Goal: Information Seeking & Learning: Learn about a topic

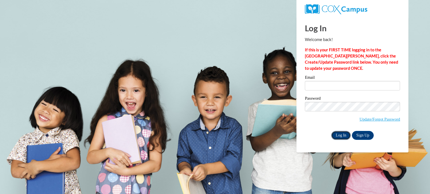
click at [336, 135] on input "Log In" at bounding box center [341, 135] width 20 height 9
click at [337, 89] on input "Email" at bounding box center [352, 86] width 95 height 10
type input "lisa.merritt@slingerschools.org"
click at [339, 136] on input "Log In" at bounding box center [341, 135] width 20 height 9
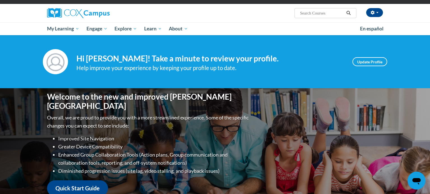
scroll to position [34, 0]
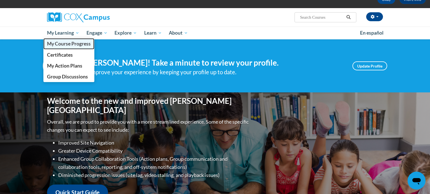
click at [63, 45] on span "My Course Progress" at bounding box center [69, 44] width 44 height 6
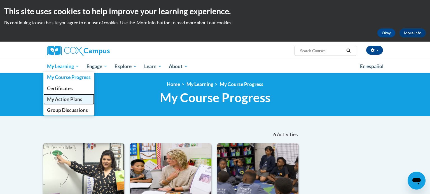
click at [62, 99] on span "My Action Plans" at bounding box center [64, 100] width 35 height 6
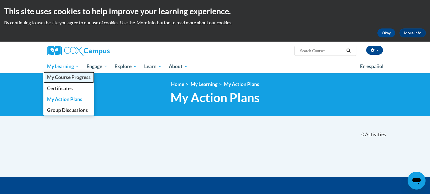
click at [61, 78] on span "My Course Progress" at bounding box center [69, 77] width 44 height 6
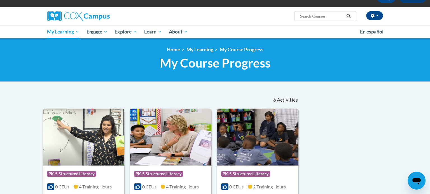
scroll to position [43, 0]
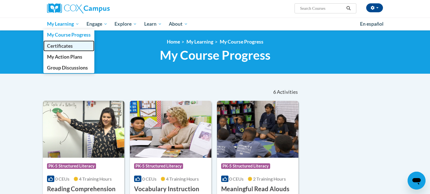
click at [58, 47] on span "Certificates" at bounding box center [60, 46] width 26 height 6
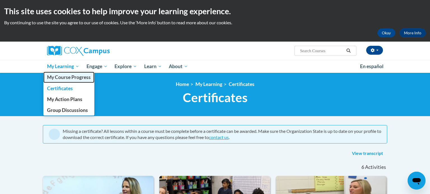
click at [60, 74] on span "My Course Progress" at bounding box center [69, 77] width 44 height 6
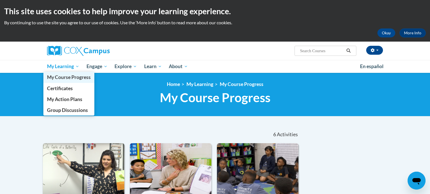
click at [57, 78] on span "My Course Progress" at bounding box center [69, 77] width 44 height 6
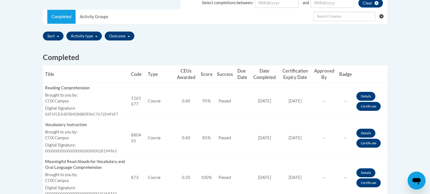
scroll to position [177, 0]
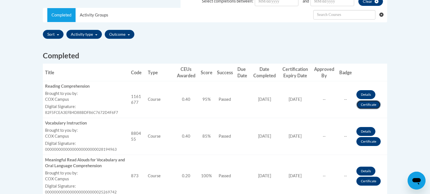
click at [366, 105] on link "Certificate" at bounding box center [368, 104] width 24 height 9
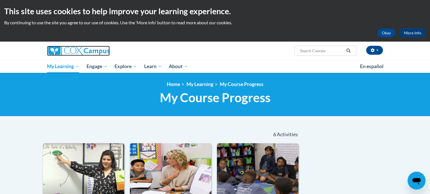
click at [71, 49] on img at bounding box center [78, 51] width 63 height 10
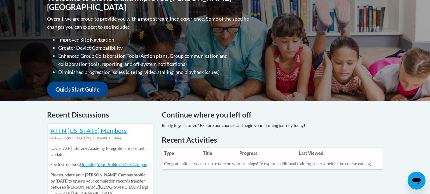
scroll to position [136, 0]
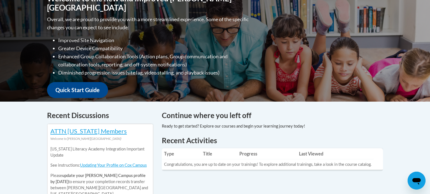
click at [359, 168] on td "Congratulations, you are up to date on your trainings! To explore additional tr…" at bounding box center [268, 165] width 212 height 10
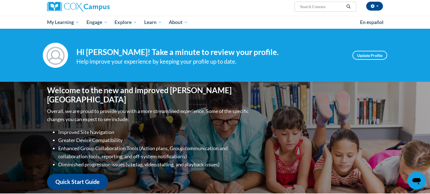
scroll to position [44, 0]
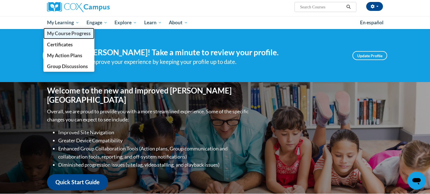
click at [56, 35] on span "My Course Progress" at bounding box center [69, 33] width 44 height 6
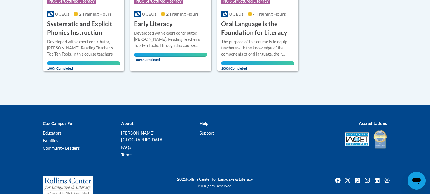
scroll to position [366, 0]
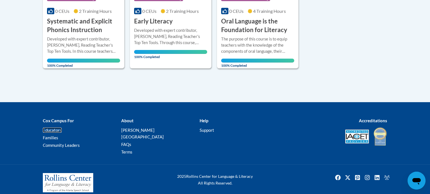
click at [50, 132] on link "Educators" at bounding box center [52, 130] width 19 height 5
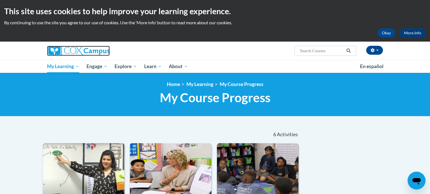
click at [68, 51] on img at bounding box center [78, 51] width 63 height 10
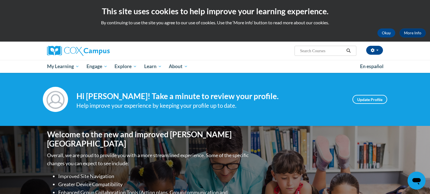
click at [309, 52] on input "Search..." at bounding box center [321, 51] width 45 height 7
click at [308, 52] on input "Search..." at bounding box center [321, 51] width 45 height 7
type input "Teaching Writing to K-3"
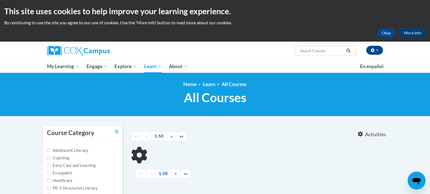
type input "Teaching Writing to K-3"
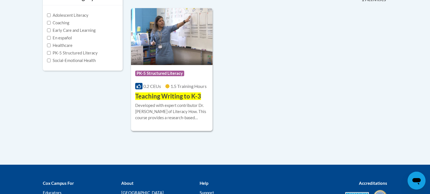
scroll to position [137, 0]
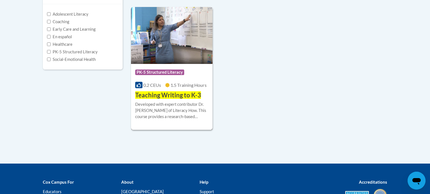
click at [152, 97] on span "Teaching Writing to K-3" at bounding box center [168, 95] width 66 height 8
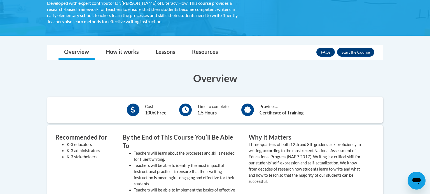
scroll to position [117, 0]
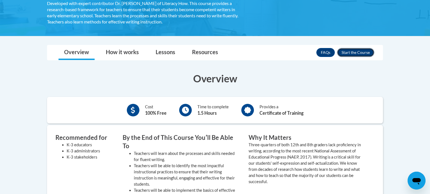
click at [358, 54] on button "Enroll" at bounding box center [355, 52] width 37 height 9
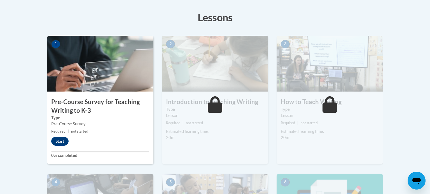
scroll to position [156, 0]
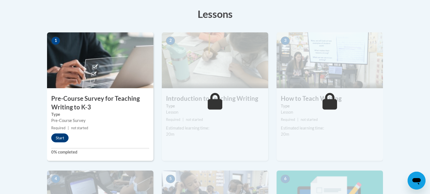
click at [88, 132] on div "1 Pre-Course Survey for Teaching Writing to K-3 Type Pre-Course Survey Required…" at bounding box center [100, 96] width 106 height 129
click at [56, 140] on button "Start" at bounding box center [59, 138] width 17 height 9
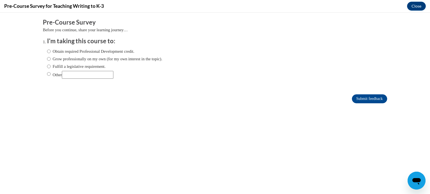
scroll to position [0, 0]
click at [47, 66] on input "Fulfill a legislative requirement." at bounding box center [49, 67] width 4 height 6
radio input "true"
click at [365, 100] on input "Submit feedback" at bounding box center [369, 99] width 35 height 9
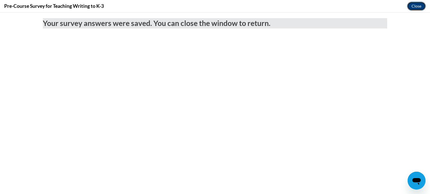
click at [414, 5] on button "Close" at bounding box center [416, 6] width 19 height 9
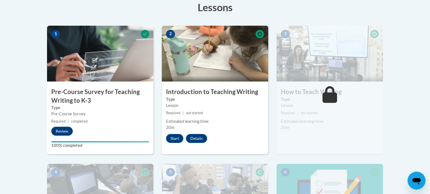
scroll to position [163, 0]
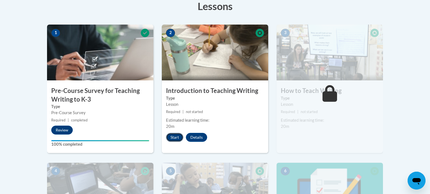
click at [173, 139] on button "Start" at bounding box center [174, 137] width 17 height 9
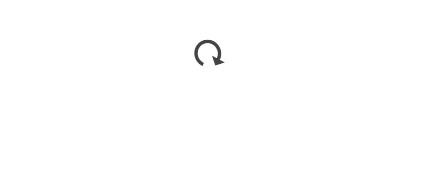
scroll to position [163, 0]
